Goal: Task Accomplishment & Management: Use online tool/utility

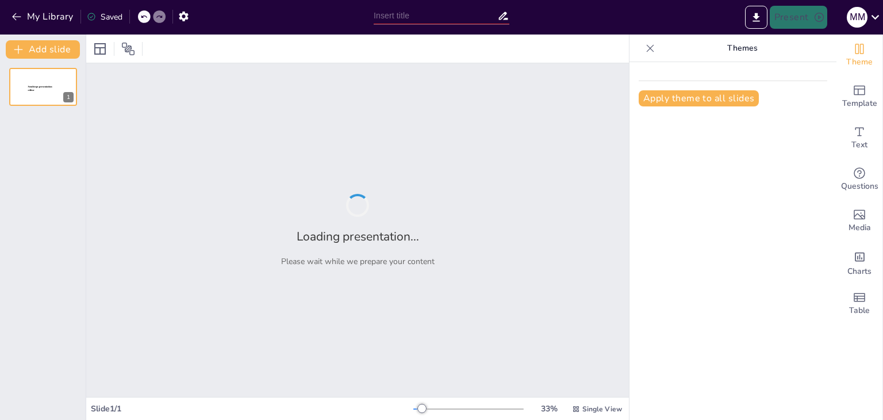
type input "New Sendsteps"
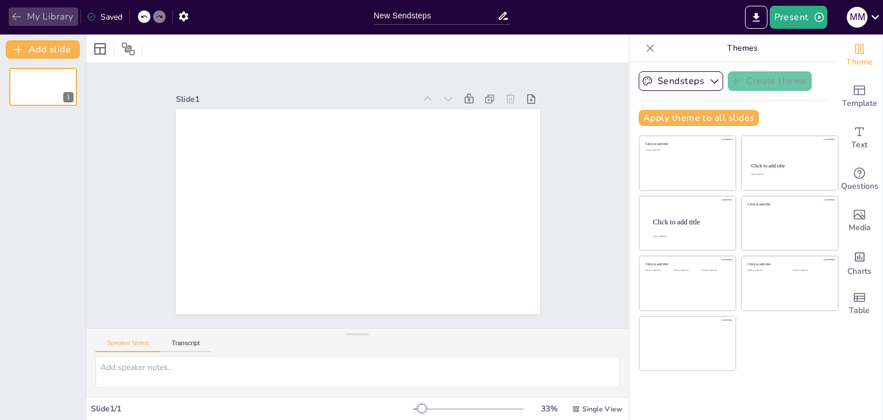
click at [20, 13] on icon "button" at bounding box center [16, 16] width 11 height 11
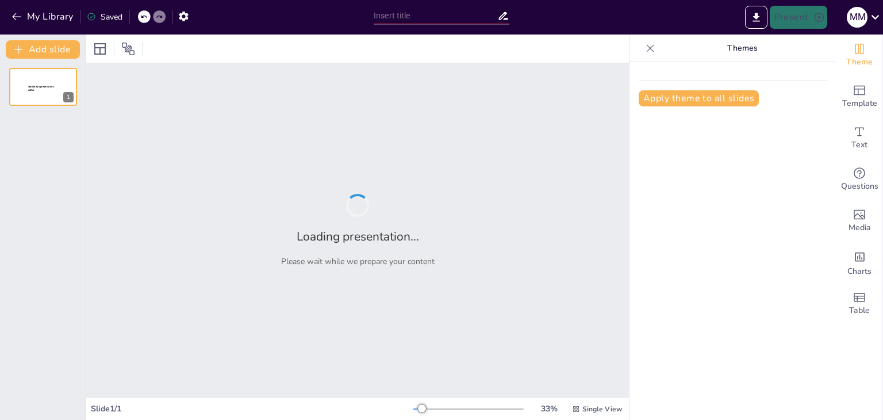
type input "La Problematización de la Realidad: Herramientas para el Análisis Social"
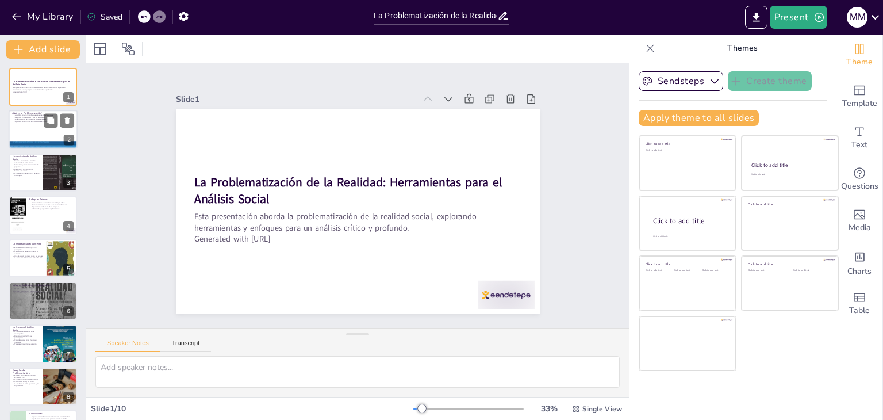
click at [25, 127] on div at bounding box center [43, 129] width 69 height 39
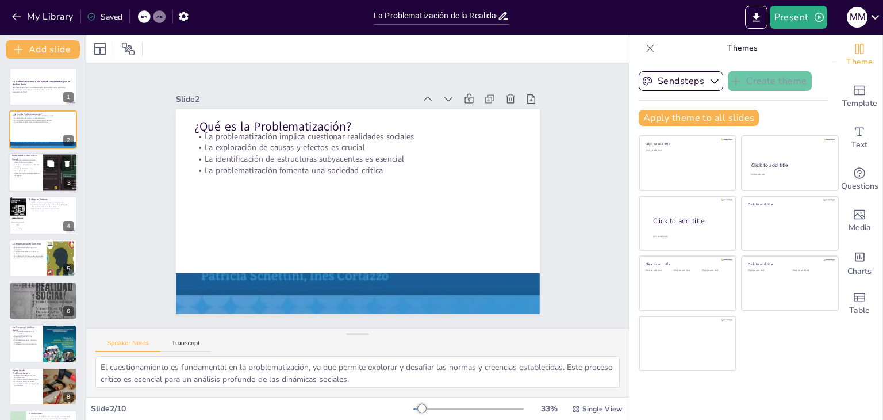
click at [21, 182] on div at bounding box center [43, 172] width 69 height 39
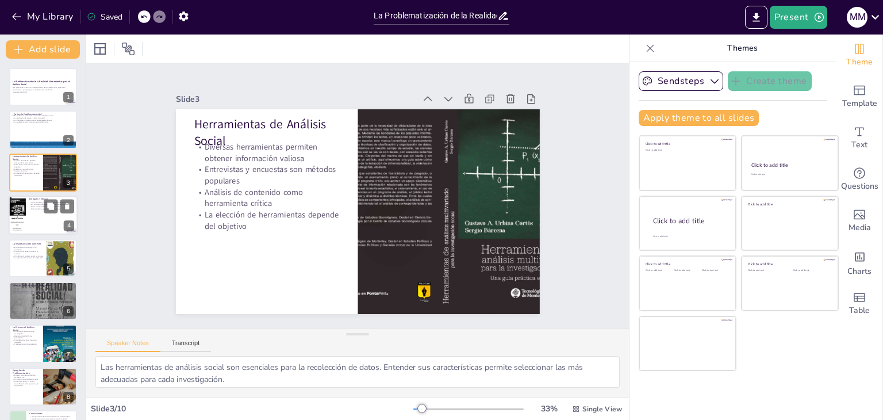
click at [28, 217] on div at bounding box center [43, 214] width 69 height 39
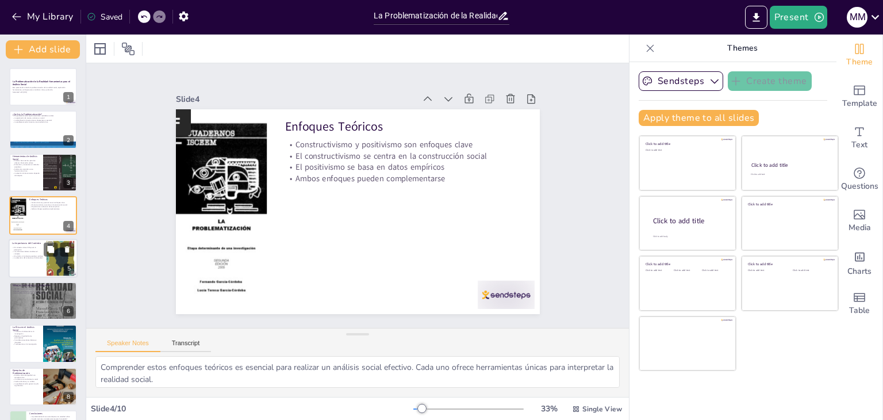
click at [30, 251] on p "Las soluciones deben considerar el contexto" at bounding box center [27, 252] width 31 height 4
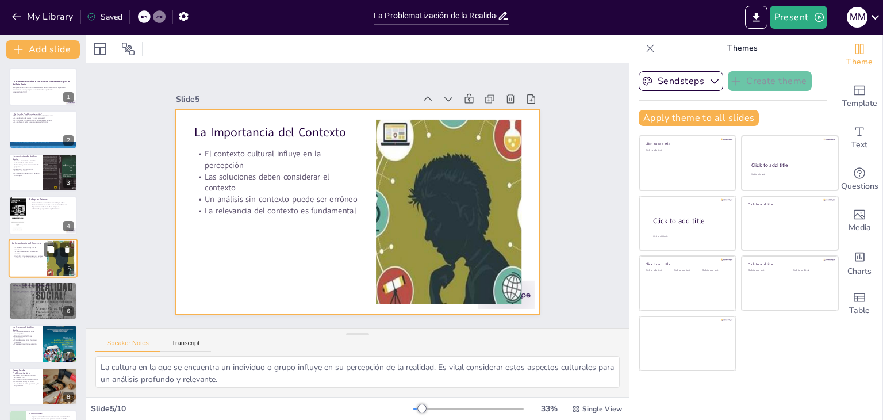
scroll to position [18, 0]
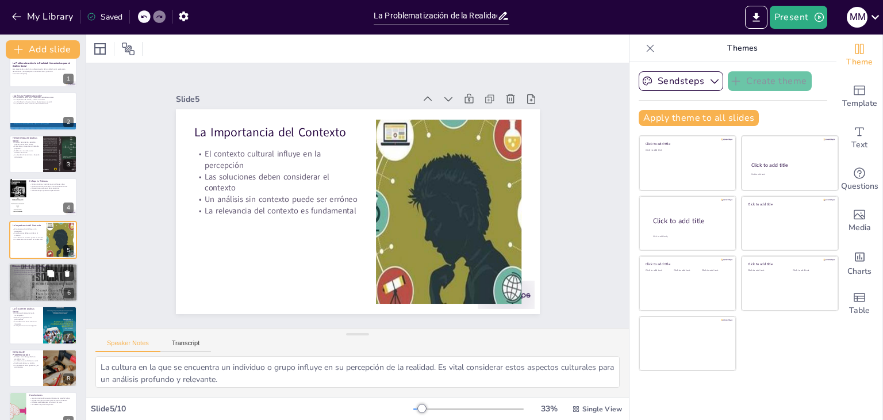
click at [40, 293] on div at bounding box center [43, 282] width 69 height 92
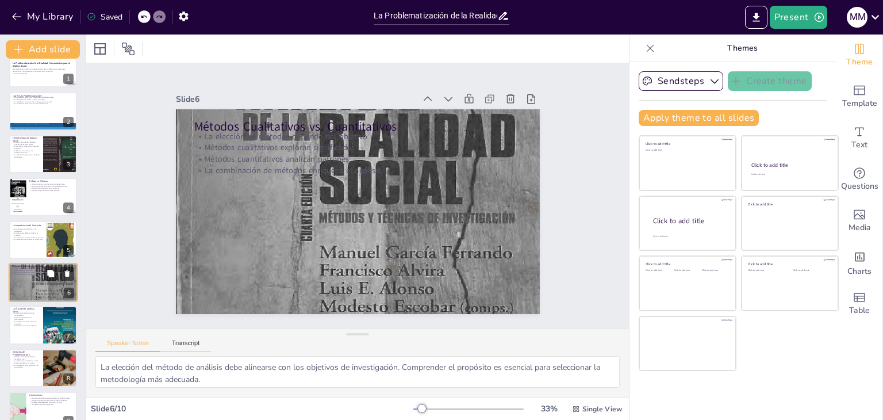
scroll to position [61, 0]
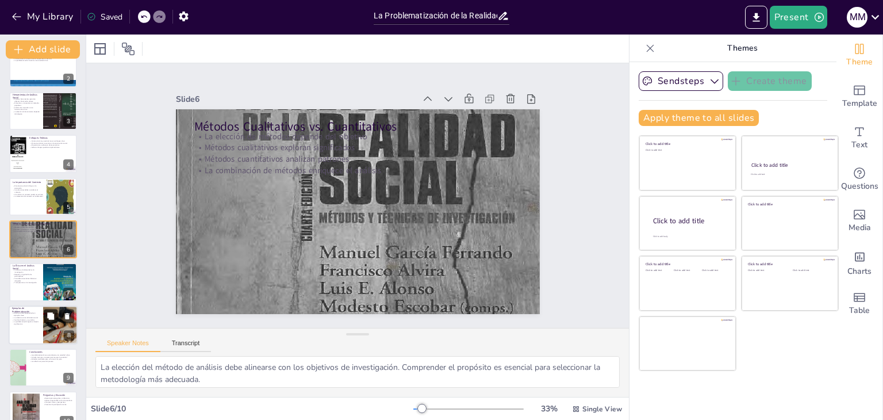
click at [44, 318] on button at bounding box center [51, 316] width 14 height 14
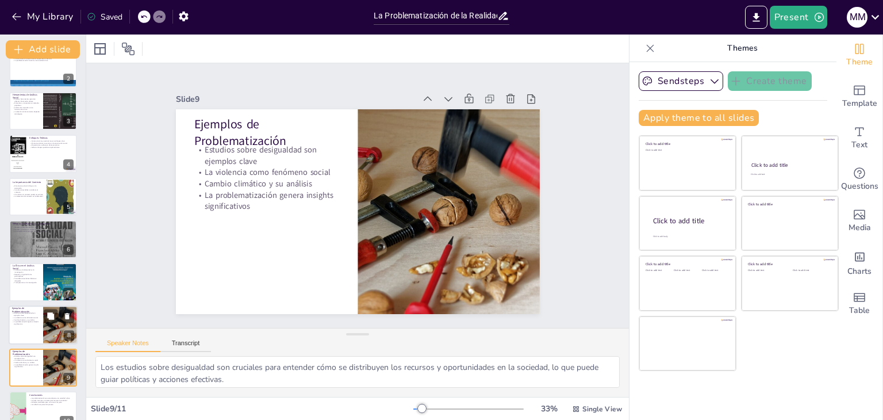
scroll to position [123, 0]
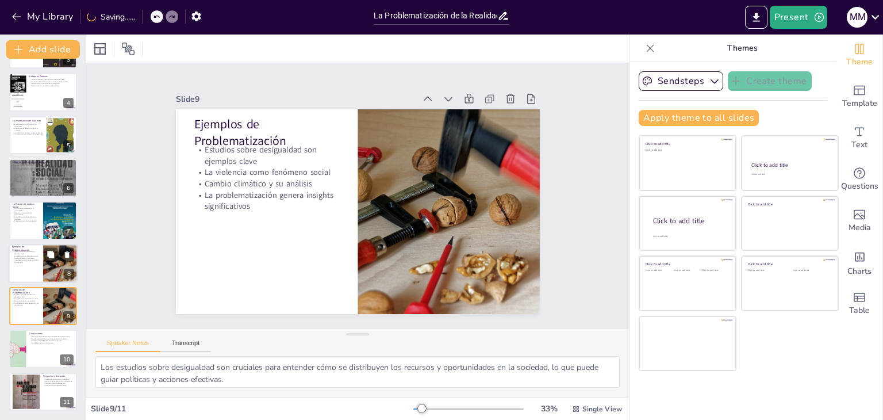
click at [40, 281] on div at bounding box center [43, 263] width 69 height 39
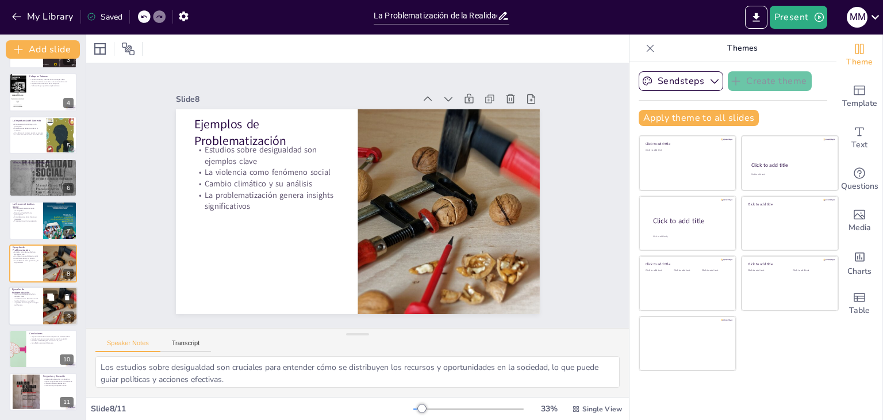
click at [41, 312] on div at bounding box center [43, 305] width 69 height 39
click at [39, 347] on div at bounding box center [43, 348] width 69 height 39
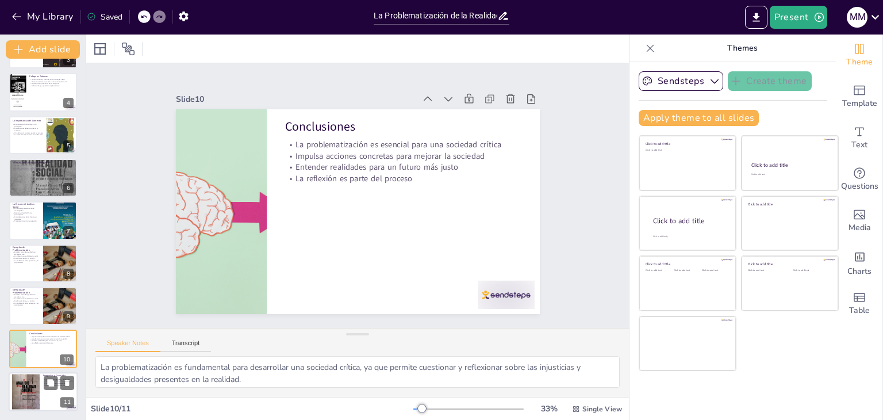
click at [37, 376] on div at bounding box center [26, 391] width 28 height 37
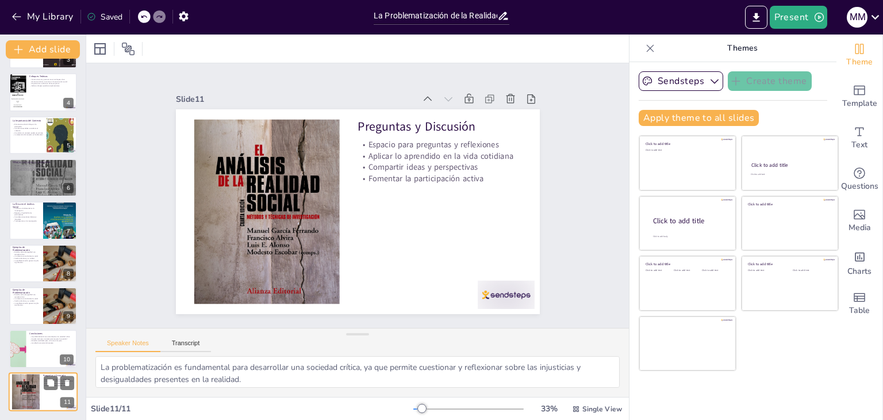
type textarea "Este espacio es fundamental para fomentar la participación activa de los asiste…"
